Goal: Task Accomplishment & Management: Manage account settings

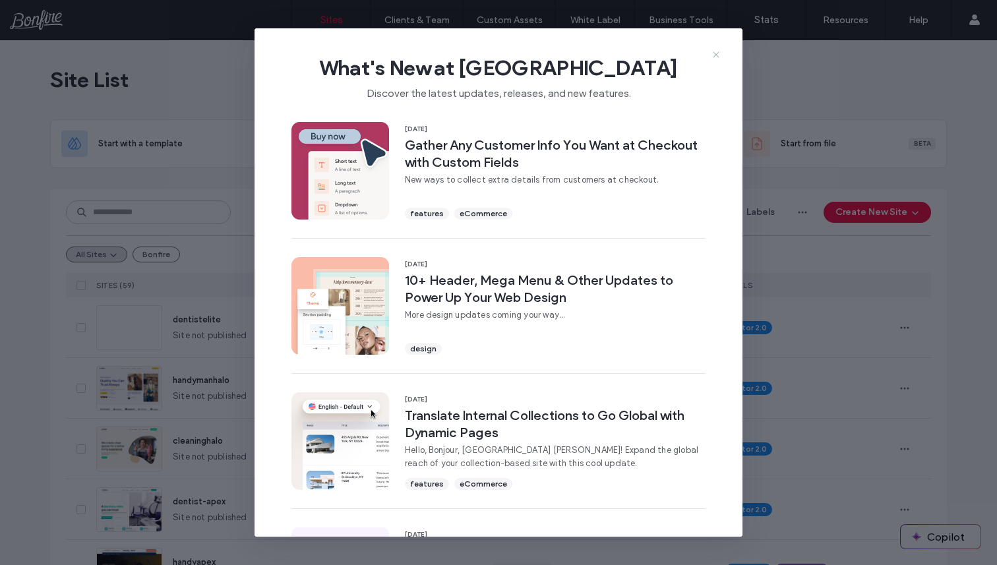
click at [720, 52] on icon at bounding box center [716, 54] width 11 height 11
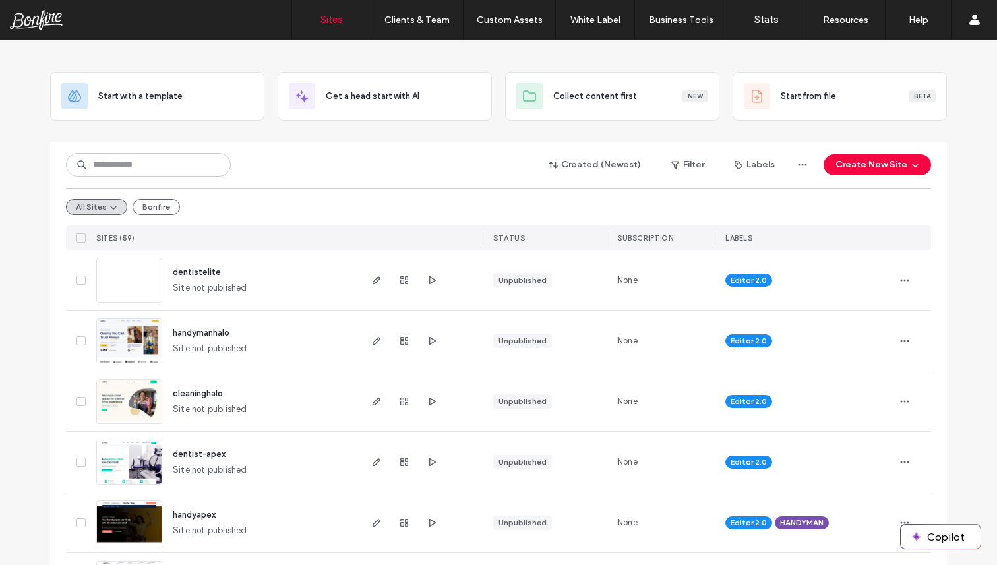
scroll to position [82, 0]
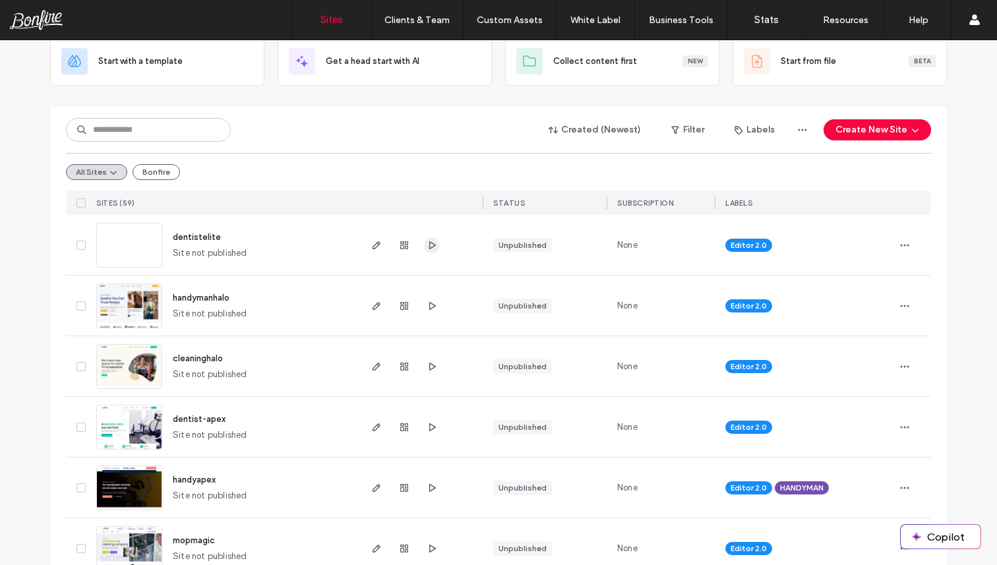
click at [429, 241] on use "button" at bounding box center [432, 245] width 7 height 8
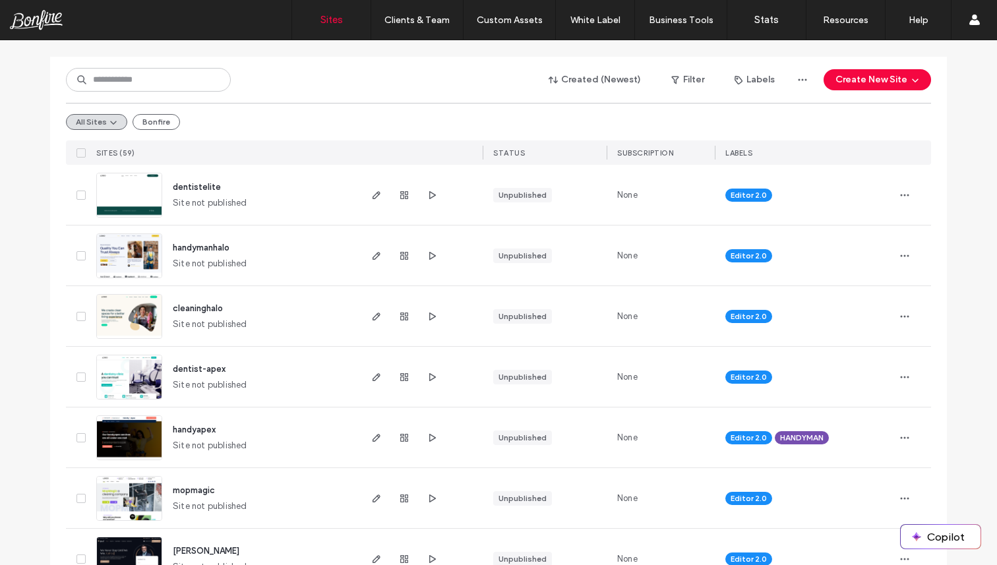
scroll to position [136, 0]
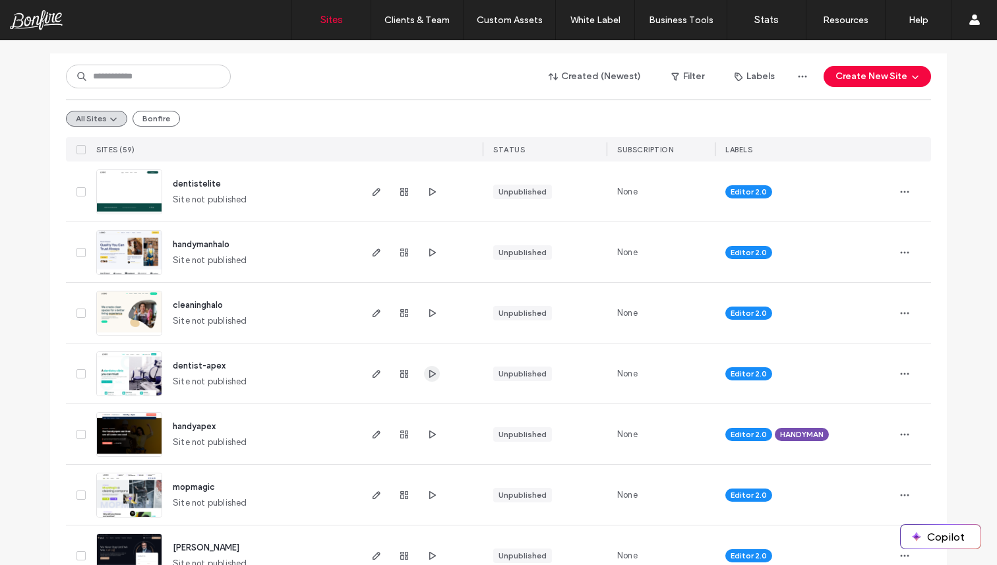
click at [428, 370] on icon "button" at bounding box center [432, 374] width 11 height 11
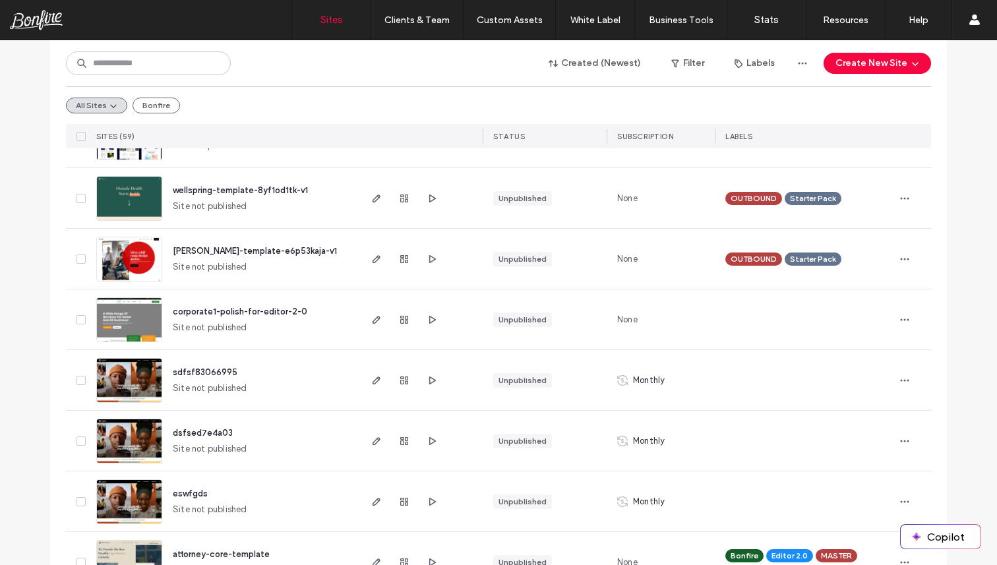
scroll to position [847, 0]
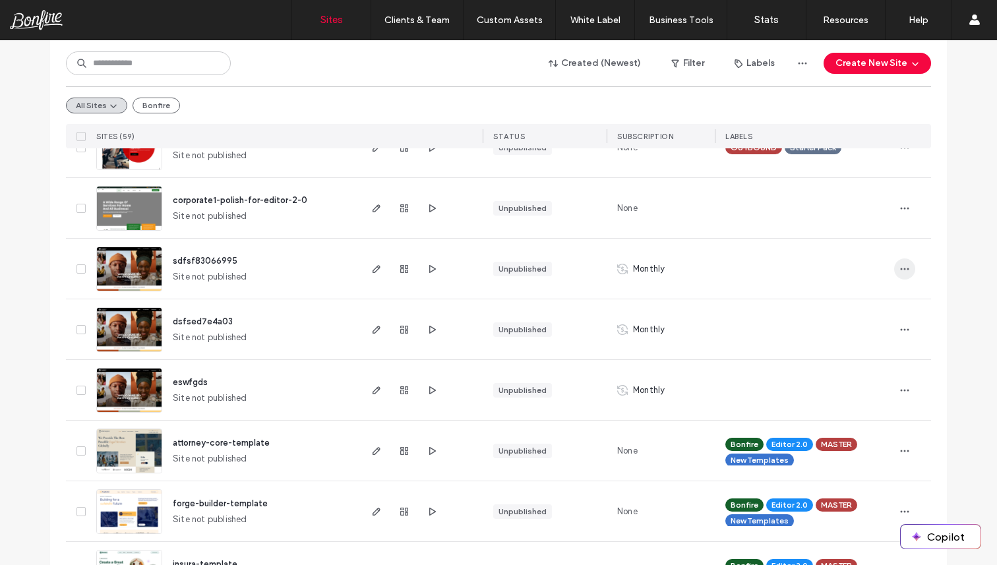
click at [905, 272] on span "button" at bounding box center [904, 268] width 21 height 21
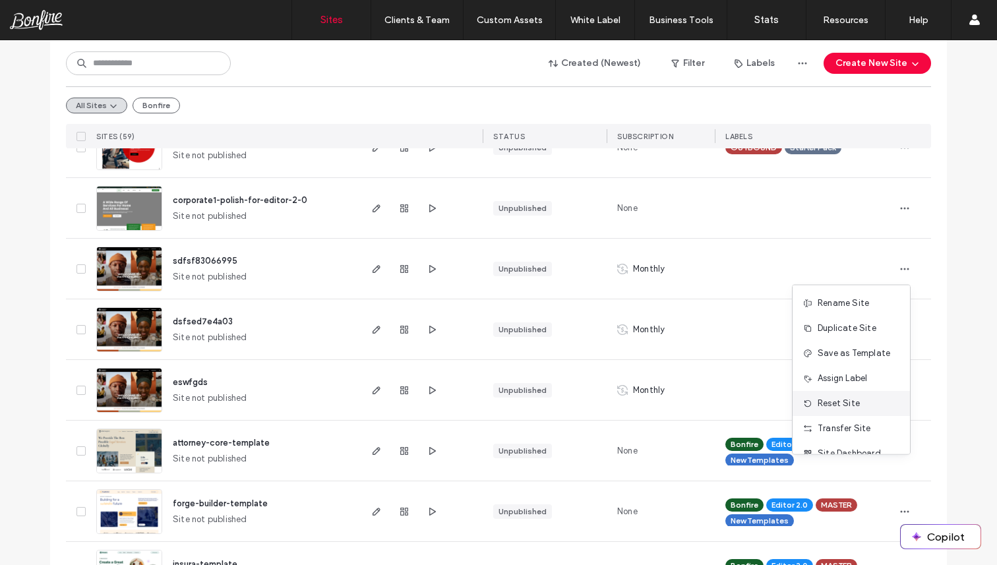
scroll to position [42, 0]
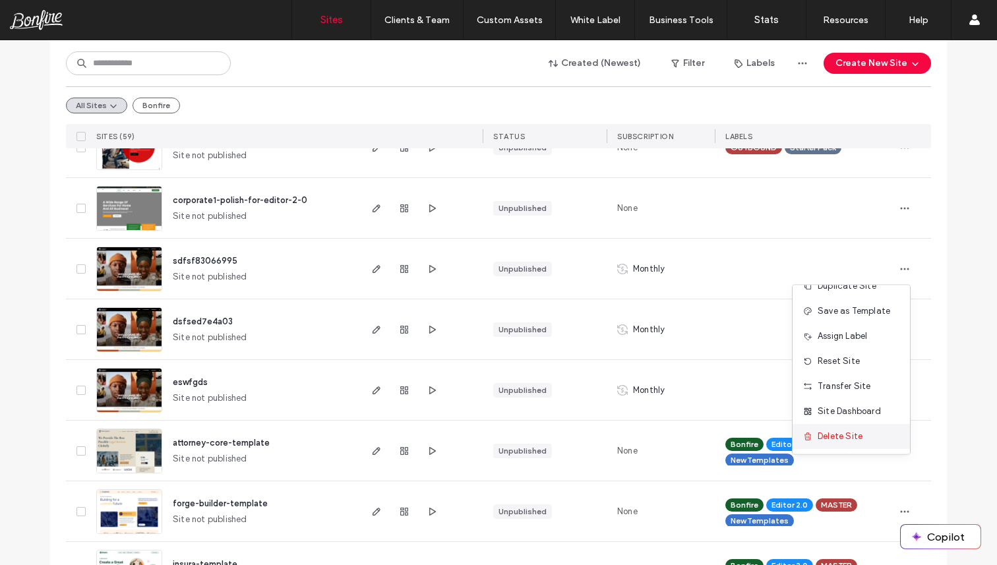
click at [837, 439] on span "Delete Site" at bounding box center [840, 436] width 45 height 13
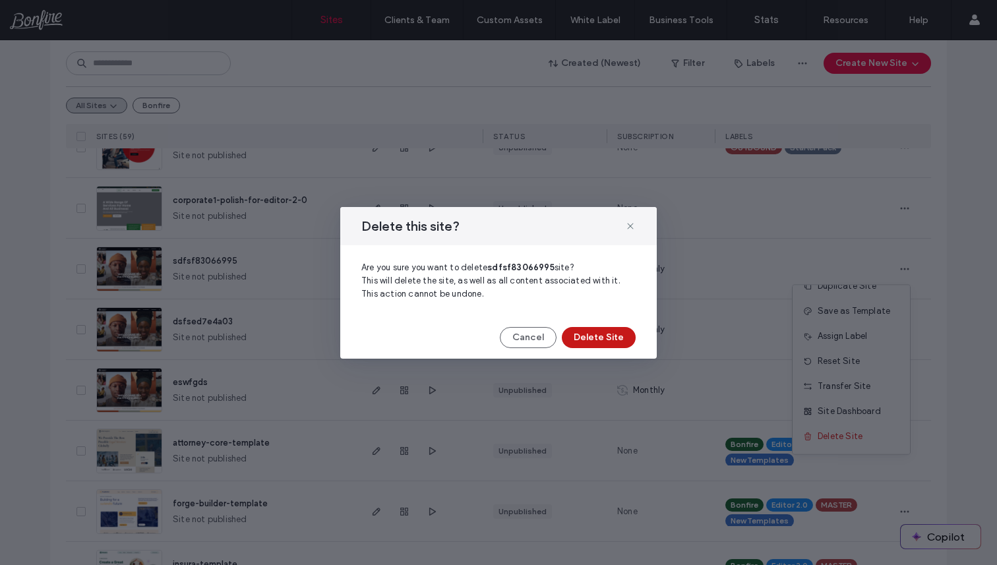
click at [580, 328] on button "Delete Site" at bounding box center [599, 337] width 74 height 21
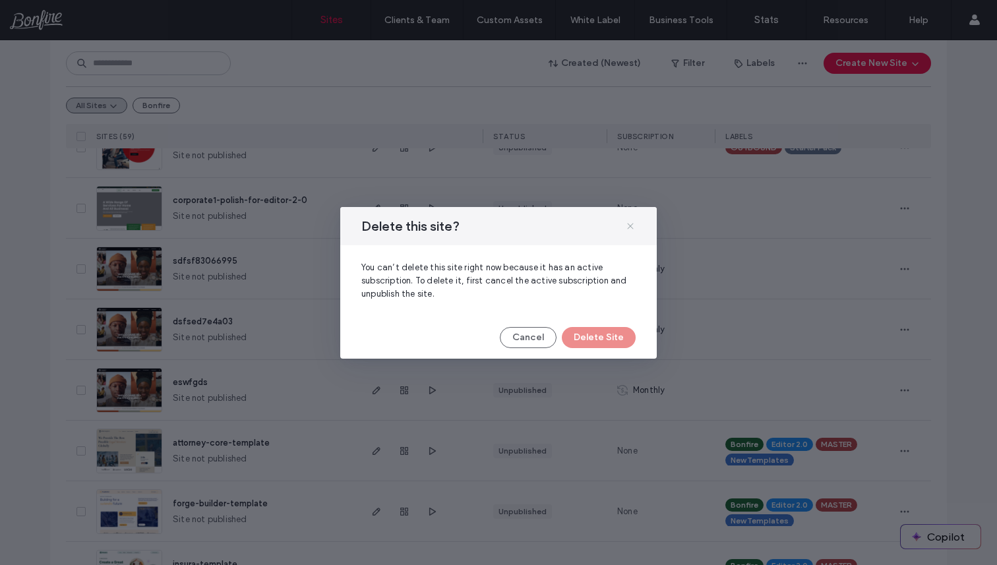
click at [630, 228] on icon at bounding box center [630, 226] width 11 height 11
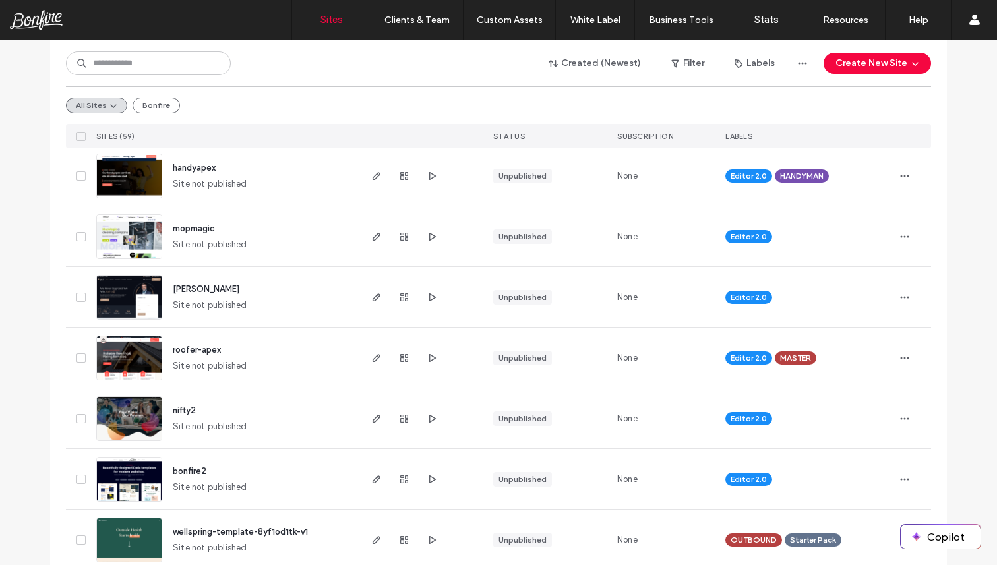
scroll to position [377, 0]
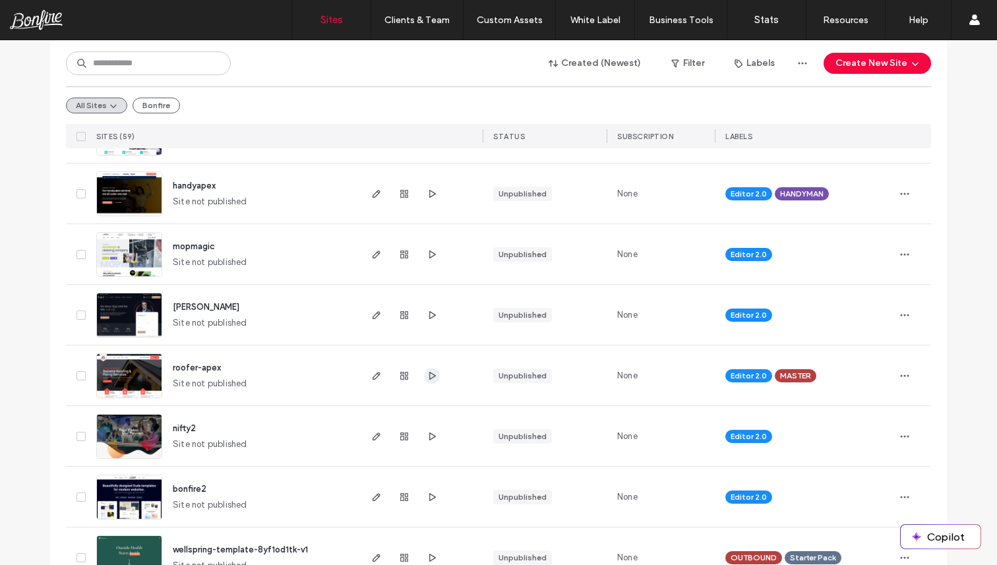
click at [429, 377] on use "button" at bounding box center [432, 375] width 7 height 8
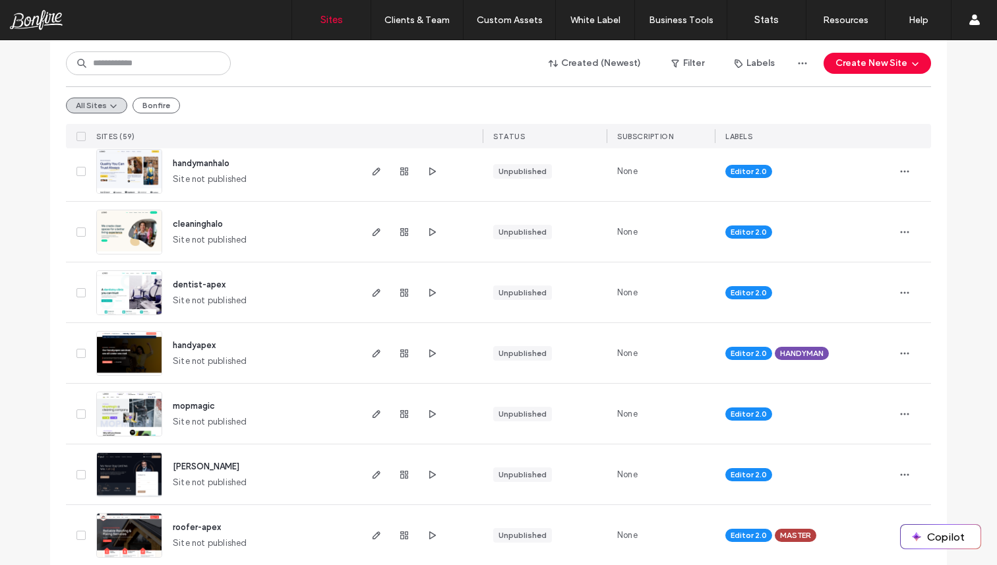
scroll to position [325, 0]
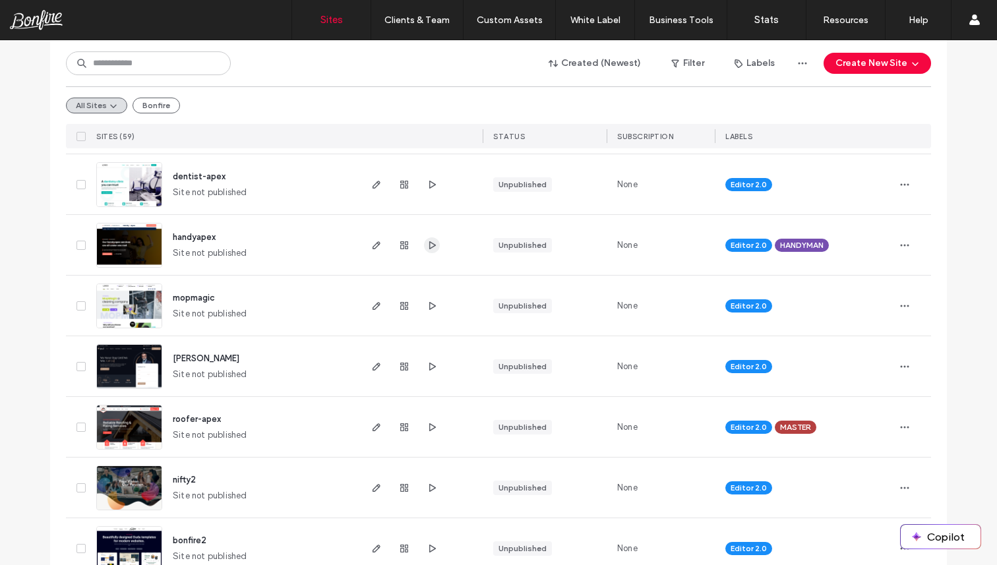
click at [432, 247] on icon "button" at bounding box center [432, 245] width 11 height 11
